Goal: Task Accomplishment & Management: Manage account settings

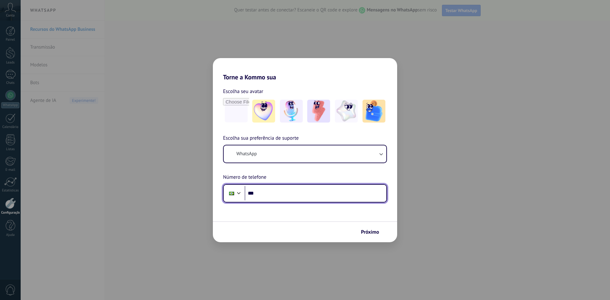
click at [326, 189] on input "***" at bounding box center [316, 193] width 142 height 15
click at [323, 193] on input "***" at bounding box center [316, 193] width 142 height 15
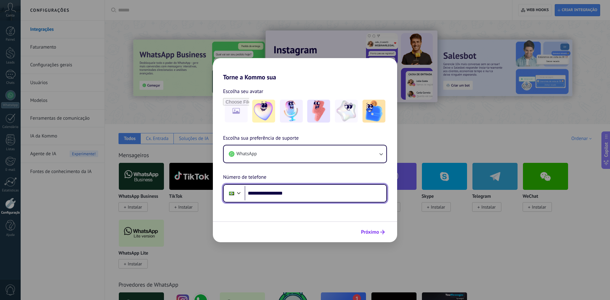
type input "**********"
click at [371, 230] on span "Próximo" at bounding box center [370, 232] width 18 height 4
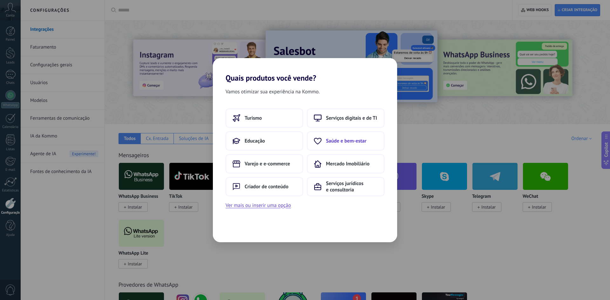
click at [322, 142] on button "Saúde e bem-estar" at bounding box center [346, 141] width 78 height 19
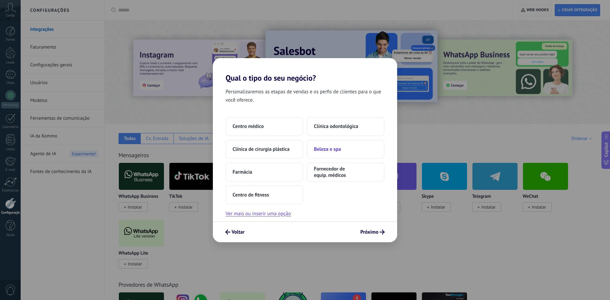
click at [327, 148] on span "Beleza e spa" at bounding box center [327, 149] width 27 height 6
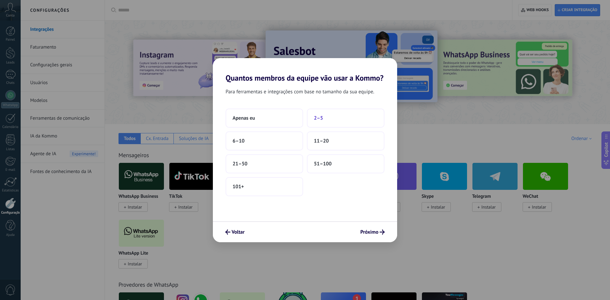
click at [324, 112] on button "2–5" at bounding box center [346, 118] width 78 height 19
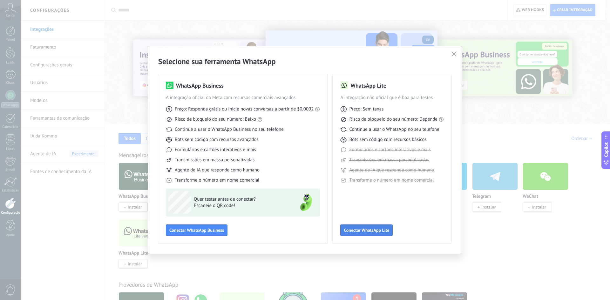
click at [355, 231] on span "Conectar WhatsApp Lite" at bounding box center [366, 230] width 45 height 4
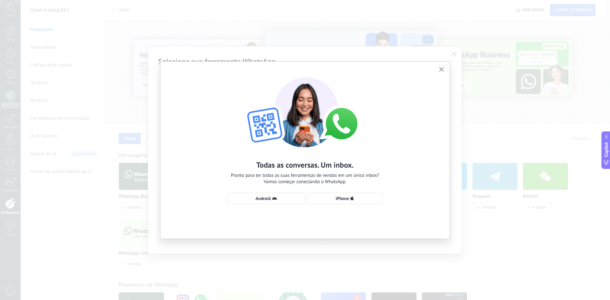
click at [278, 192] on div "Todas as conversas. Um inbox. Pronto para ter todas as suas ferramentas de vend…" at bounding box center [305, 138] width 289 height 152
click at [277, 196] on span "Android" at bounding box center [266, 198] width 71 height 5
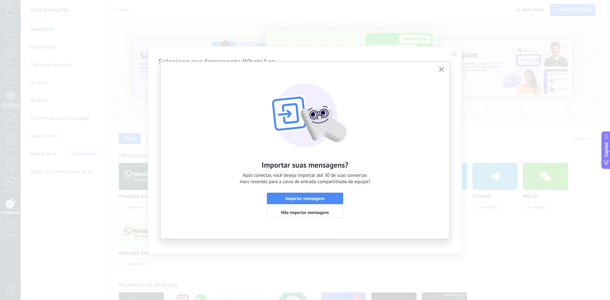
click at [442, 67] on button "button" at bounding box center [442, 69] width 8 height 9
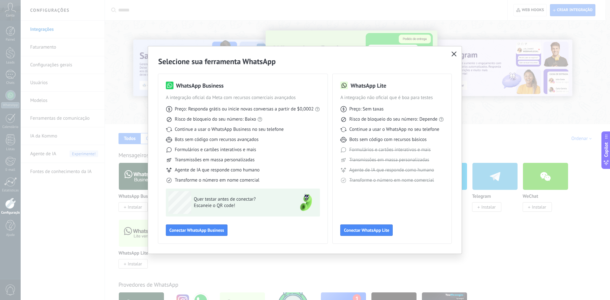
click at [455, 52] on icon "button" at bounding box center [454, 54] width 5 height 5
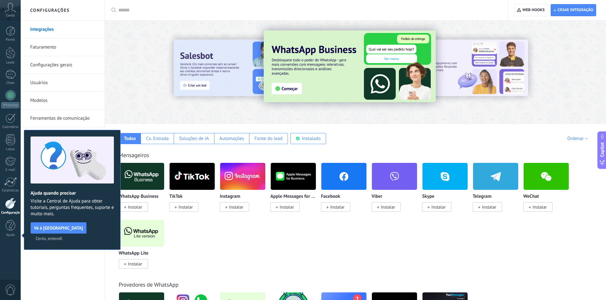
click at [133, 266] on span "Instalar" at bounding box center [135, 264] width 14 height 6
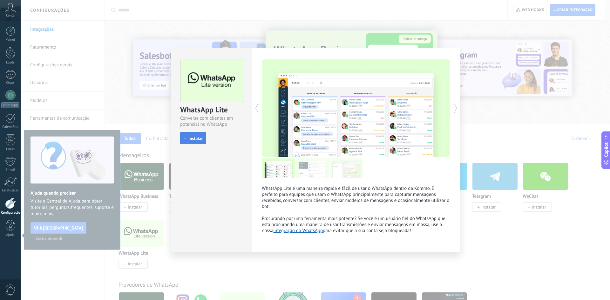
click at [186, 137] on span "Instalar" at bounding box center [193, 138] width 19 height 4
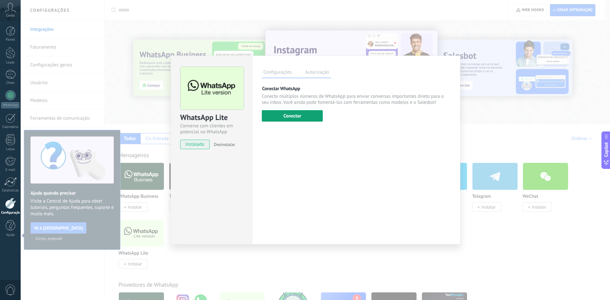
click at [309, 113] on button "Conectar" at bounding box center [292, 115] width 61 height 11
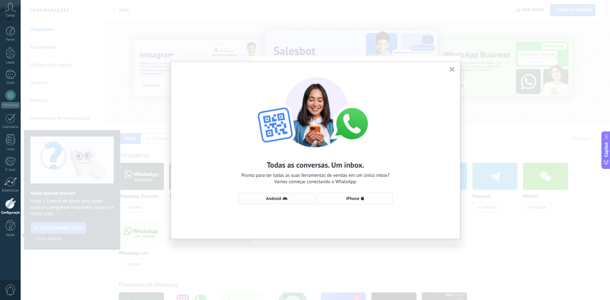
click at [274, 202] on button "Android" at bounding box center [277, 198] width 78 height 11
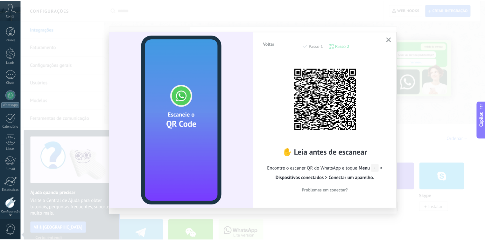
scroll to position [24, 0]
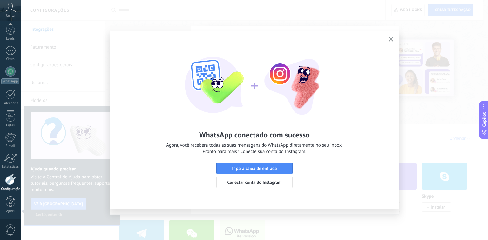
click at [394, 39] on button "button" at bounding box center [391, 39] width 8 height 9
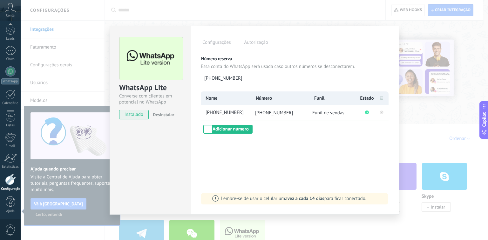
click at [411, 140] on div "WhatsApp Lite Converse com clientes em potencial no WhatsApp instalado Desinsta…" at bounding box center [255, 120] width 468 height 240
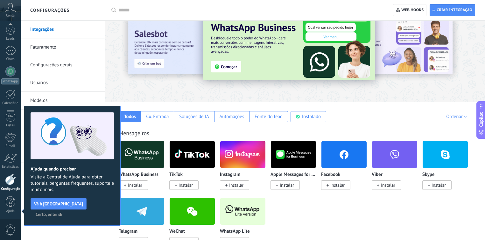
scroll to position [25, 0]
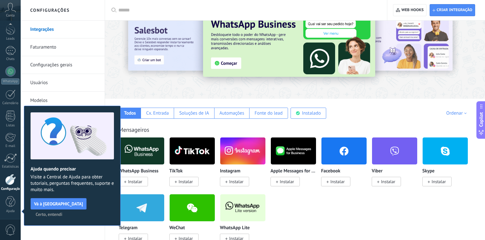
click at [62, 212] on span "Certo, entendi" at bounding box center [49, 214] width 27 height 4
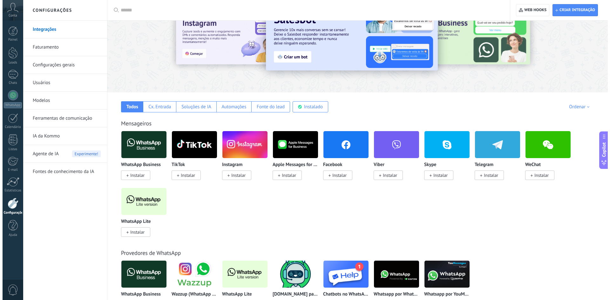
scroll to position [0, 0]
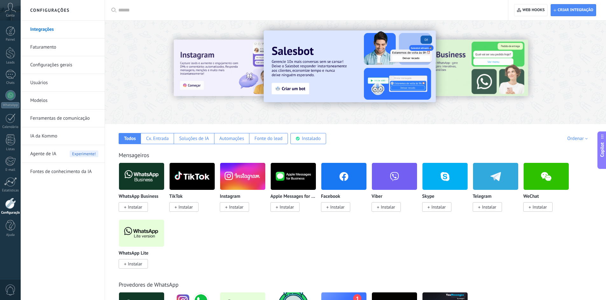
click at [134, 264] on span "Instalar" at bounding box center [135, 264] width 14 height 6
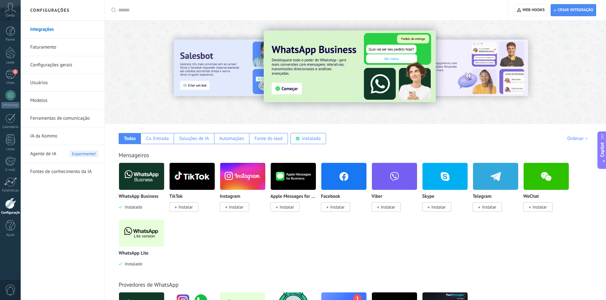
scroll to position [32, 0]
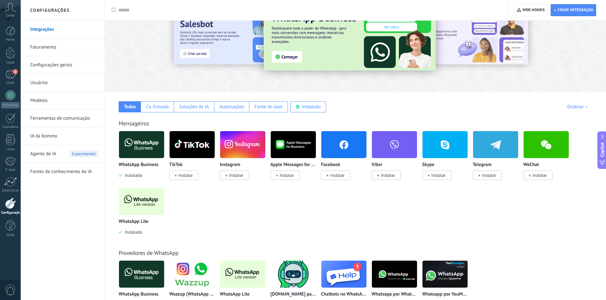
click at [144, 215] on img at bounding box center [141, 201] width 45 height 31
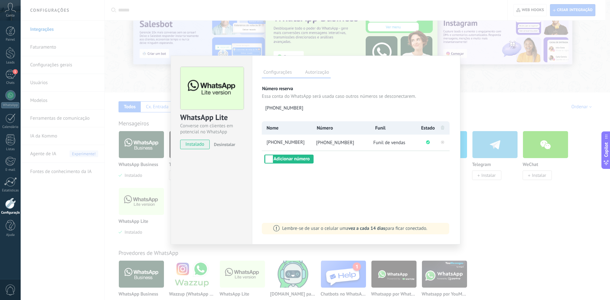
click at [314, 140] on li "[PHONE_NUMBER]" at bounding box center [341, 143] width 59 height 16
drag, startPoint x: 326, startPoint y: 145, endPoint x: 368, endPoint y: 145, distance: 42.9
click at [368, 145] on li "[PHONE_NUMBER]" at bounding box center [341, 143] width 59 height 16
copy span "31 99420-661"
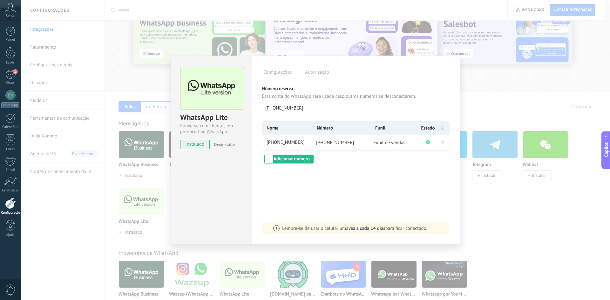
click at [128, 183] on div "WhatsApp Lite Converse com clientes em potencial no WhatsApp instalado Desinsta…" at bounding box center [316, 150] width 590 height 300
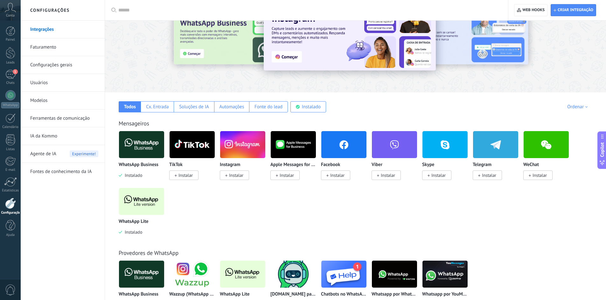
scroll to position [0, 0]
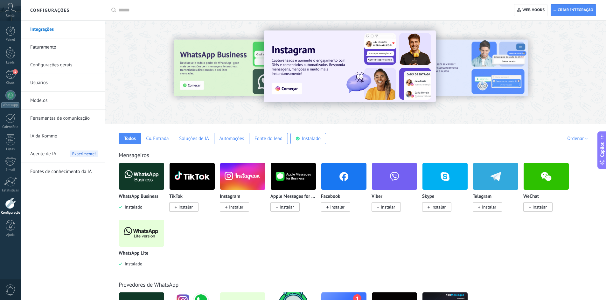
click at [44, 84] on link "Usuários" at bounding box center [64, 83] width 68 height 18
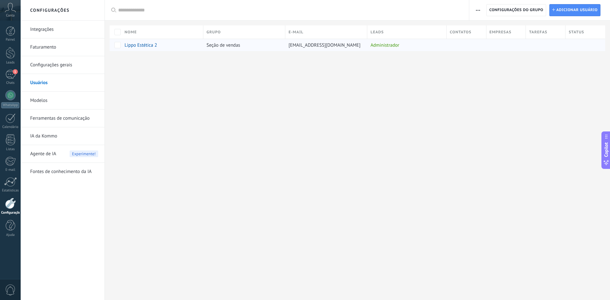
click at [154, 43] on span "Lippo Estética 2" at bounding box center [141, 45] width 32 height 6
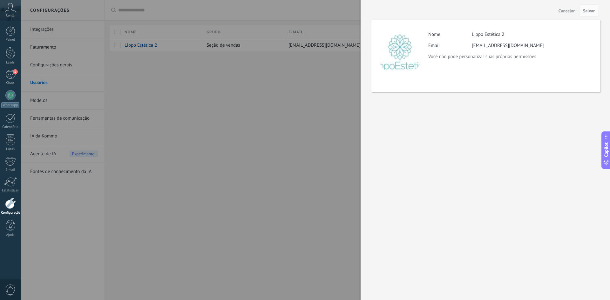
click at [463, 58] on p "Você não pode personalizar suas próprias permissões" at bounding box center [512, 57] width 166 height 6
click at [255, 97] on div at bounding box center [305, 150] width 610 height 300
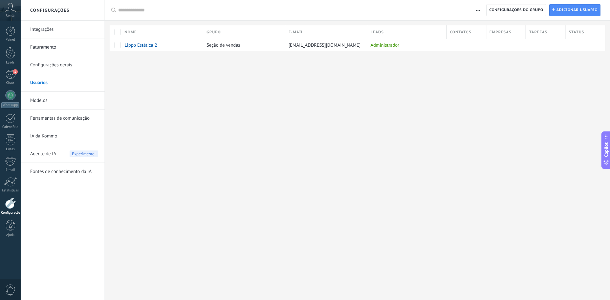
click at [15, 17] on div "Conta" at bounding box center [10, 10] width 21 height 21
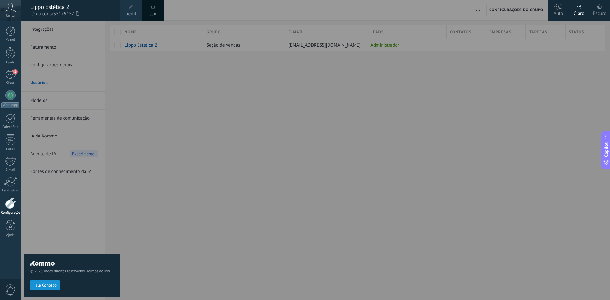
click at [134, 13] on span "perfil" at bounding box center [131, 13] width 10 height 7
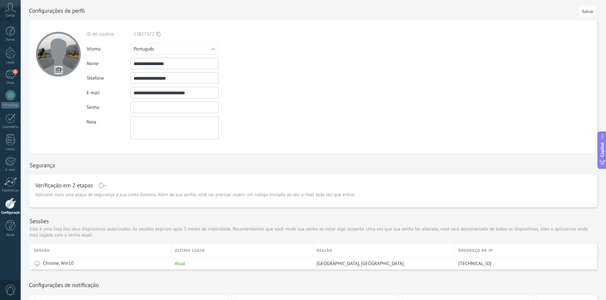
click at [146, 111] on input "textbox" at bounding box center [174, 107] width 88 height 11
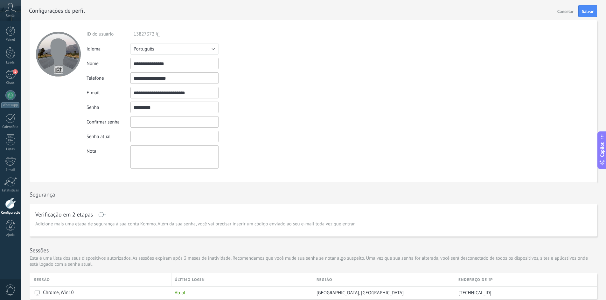
click at [142, 103] on input "textbox" at bounding box center [174, 107] width 88 height 11
type input "*********"
click at [142, 120] on input "textbox" at bounding box center [174, 121] width 88 height 11
paste input "*********"
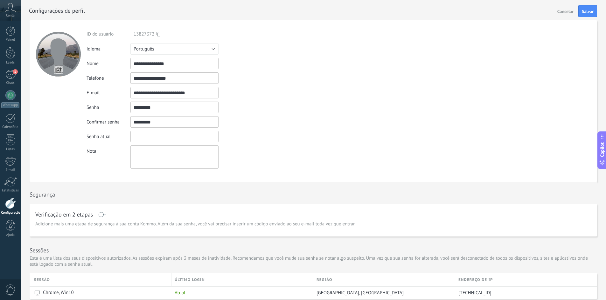
type input "*********"
click at [141, 138] on input "textbox" at bounding box center [174, 136] width 88 height 11
click at [592, 14] on button "Salvar" at bounding box center [587, 11] width 19 height 12
click at [149, 135] on input "textbox" at bounding box center [174, 136] width 88 height 11
type input "*********"
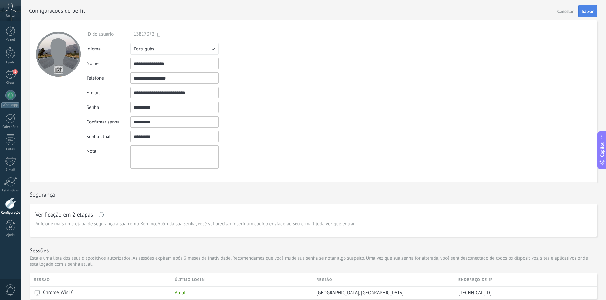
click at [587, 10] on span "Salvar" at bounding box center [587, 11] width 12 height 4
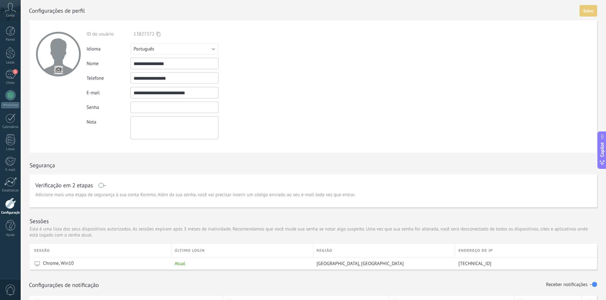
click at [170, 110] on input "textbox" at bounding box center [174, 107] width 88 height 11
click at [155, 106] on input "textbox" at bounding box center [174, 107] width 88 height 11
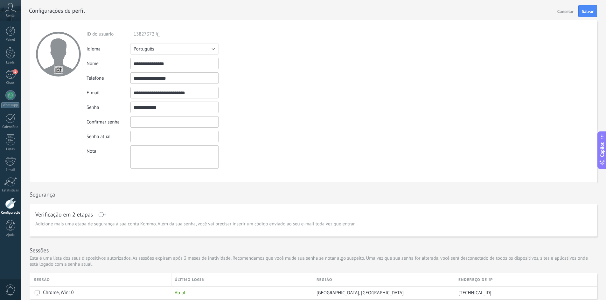
type input "**********"
click at [154, 118] on input "textbox" at bounding box center [174, 121] width 88 height 11
type input "**********"
type input "*********"
click at [584, 12] on span "Salvar" at bounding box center [587, 11] width 12 height 4
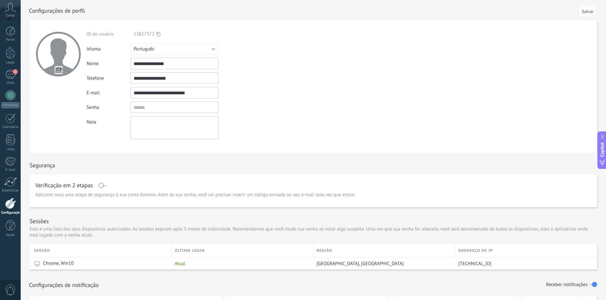
click at [173, 95] on input "**********" at bounding box center [174, 92] width 88 height 11
